Goal: Task Accomplishment & Management: Use online tool/utility

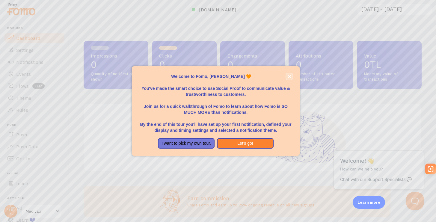
click at [290, 76] on icon "close," at bounding box center [289, 76] width 3 height 3
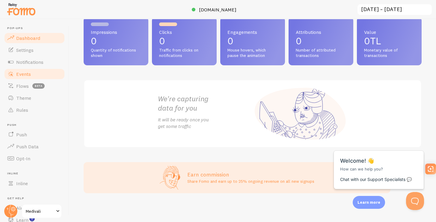
click at [27, 77] on link "Events" at bounding box center [35, 74] width 62 height 12
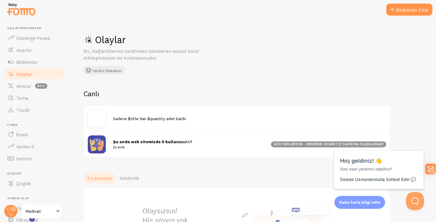
click at [184, 36] on h1 "Olaylar" at bounding box center [174, 40] width 180 height 12
click at [404, 10] on font "Bildirimler Ekle" at bounding box center [412, 10] width 32 height 6
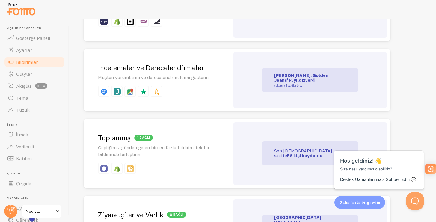
scroll to position [194, 0]
click at [255, 153] on div "Son [DEMOGRAPHIC_DATA] saatte 58 kişi kaydoldu" at bounding box center [311, 153] width 154 height 63
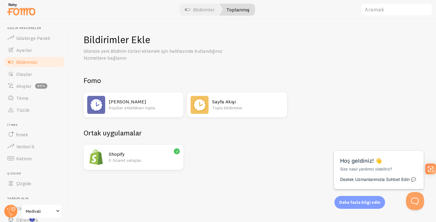
click at [194, 106] on img at bounding box center [200, 105] width 18 height 18
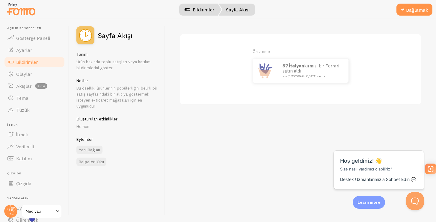
click at [207, 9] on font "Bildirimler" at bounding box center [204, 10] width 22 height 6
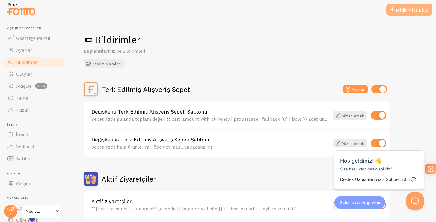
click at [411, 8] on font "Bildirimler Ekle" at bounding box center [412, 10] width 32 height 6
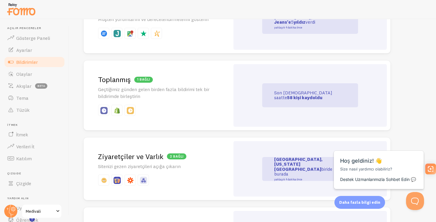
scroll to position [260, 0]
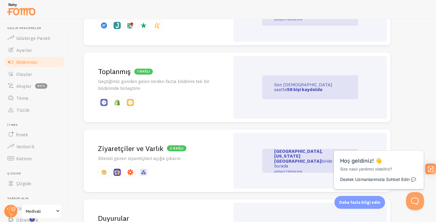
click at [191, 79] on font "Geçtiğimiz günden gelen birden fazla bildirimi tek bir bildirimde birleştirin" at bounding box center [154, 84] width 112 height 13
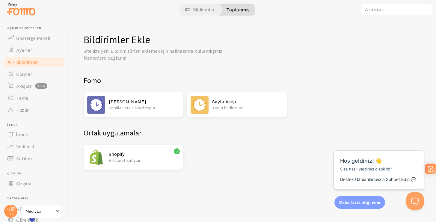
click at [147, 103] on h2 "[PERSON_NAME]" at bounding box center [144, 102] width 71 height 6
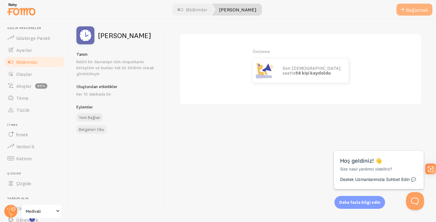
click at [416, 14] on button "Bağlamak" at bounding box center [415, 10] width 36 height 12
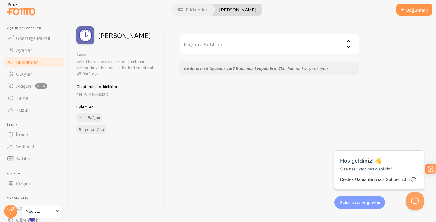
click at [338, 48] on input "Kaynak Şablonu" at bounding box center [270, 44] width 180 height 21
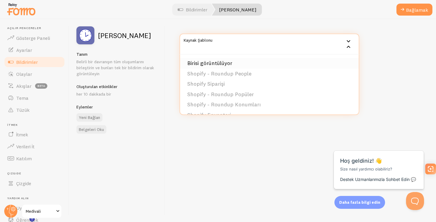
click at [235, 64] on li "Birisi görüntülüyor" at bounding box center [269, 63] width 179 height 10
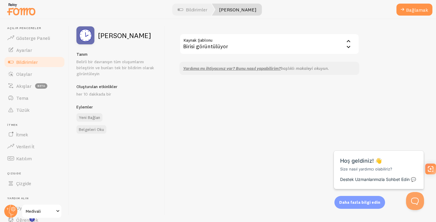
click at [310, 45] on input "Kaynak Şablonu" at bounding box center [270, 44] width 180 height 21
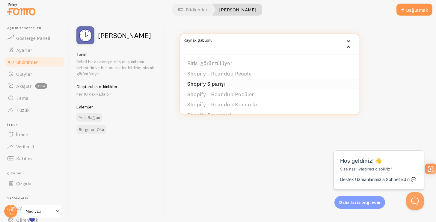
click at [245, 83] on li "Shopify Siparişi" at bounding box center [269, 84] width 179 height 10
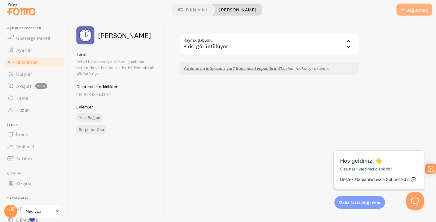
click at [418, 11] on font "Bağlamak" at bounding box center [417, 10] width 22 height 6
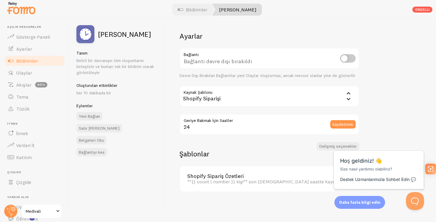
scroll to position [3, 0]
